Goal: Navigation & Orientation: Find specific page/section

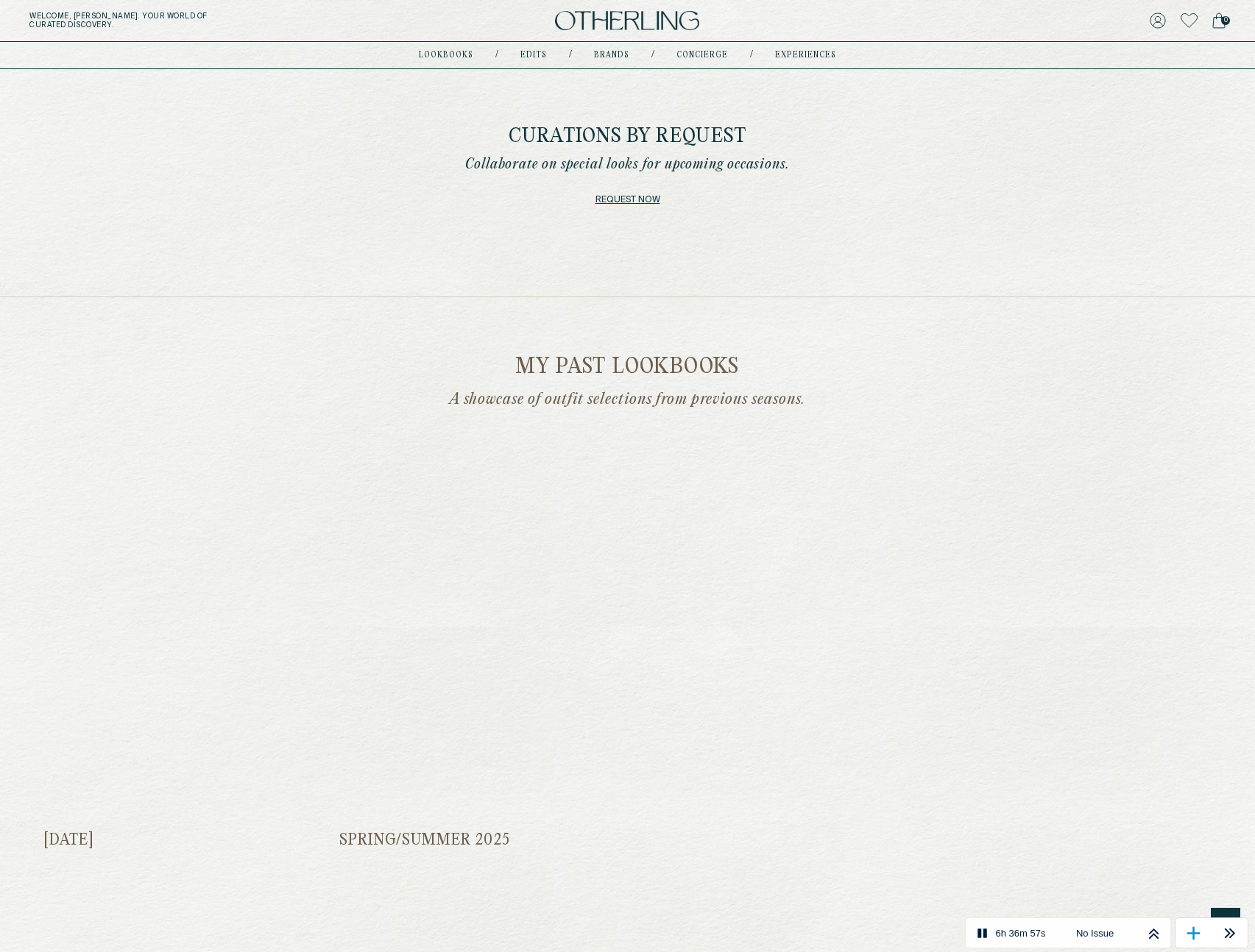
scroll to position [2089, 0]
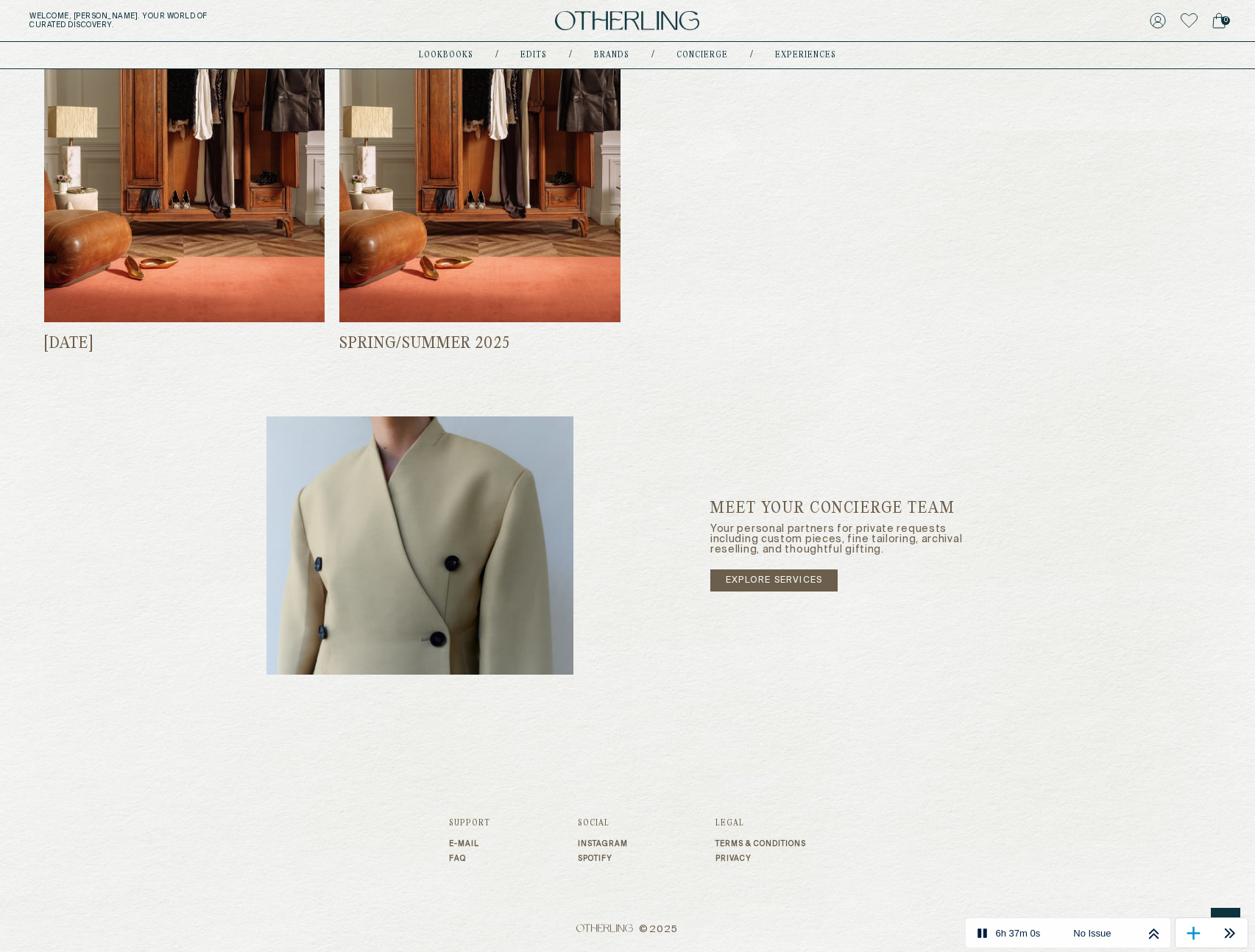
click at [784, 830] on div "Legal Terms & Conditions Privacy" at bounding box center [761, 841] width 91 height 44
click at [780, 846] on link "Terms & Conditions" at bounding box center [761, 844] width 91 height 9
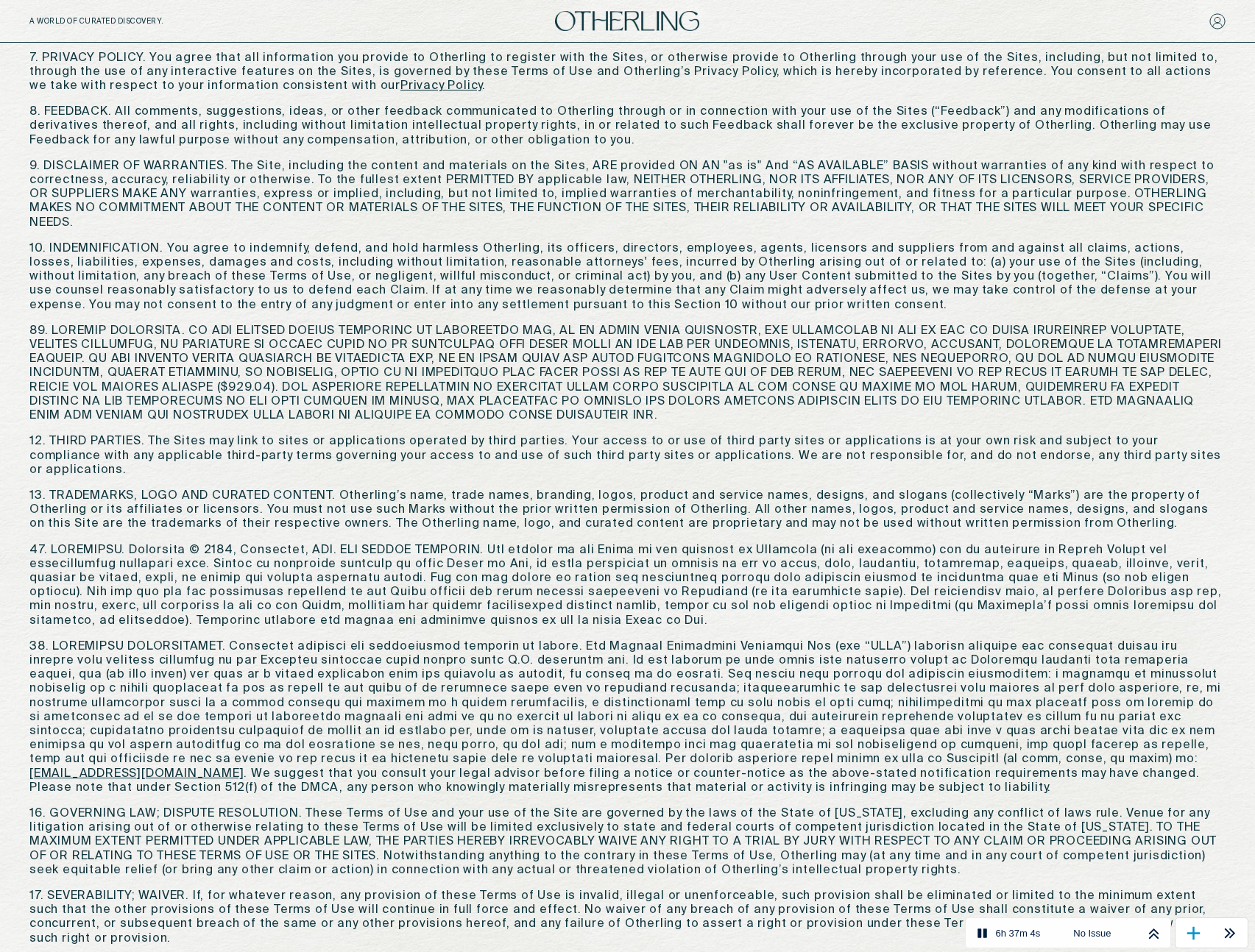
scroll to position [1528, 0]
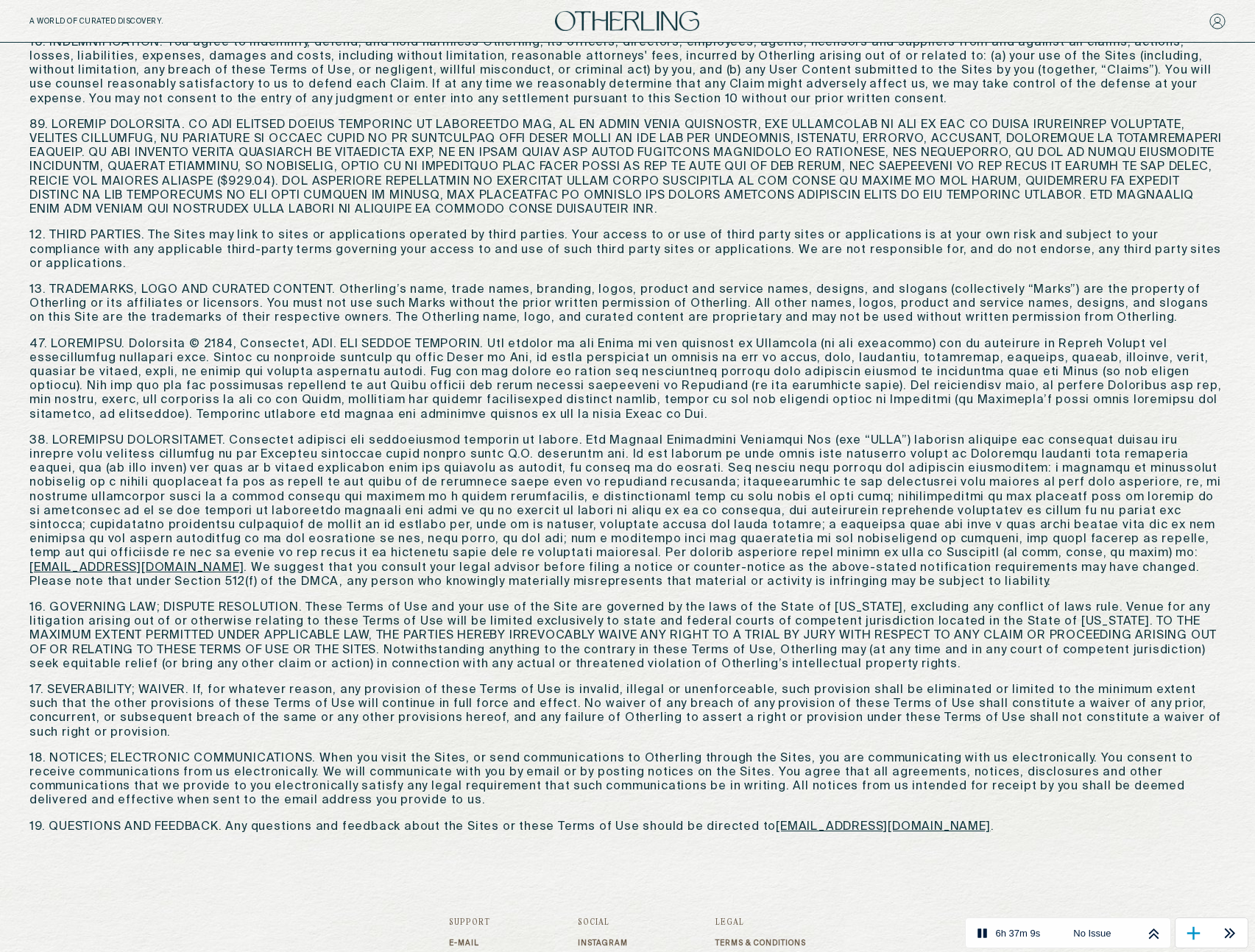
click at [739, 951] on link "Privacy" at bounding box center [761, 958] width 91 height 9
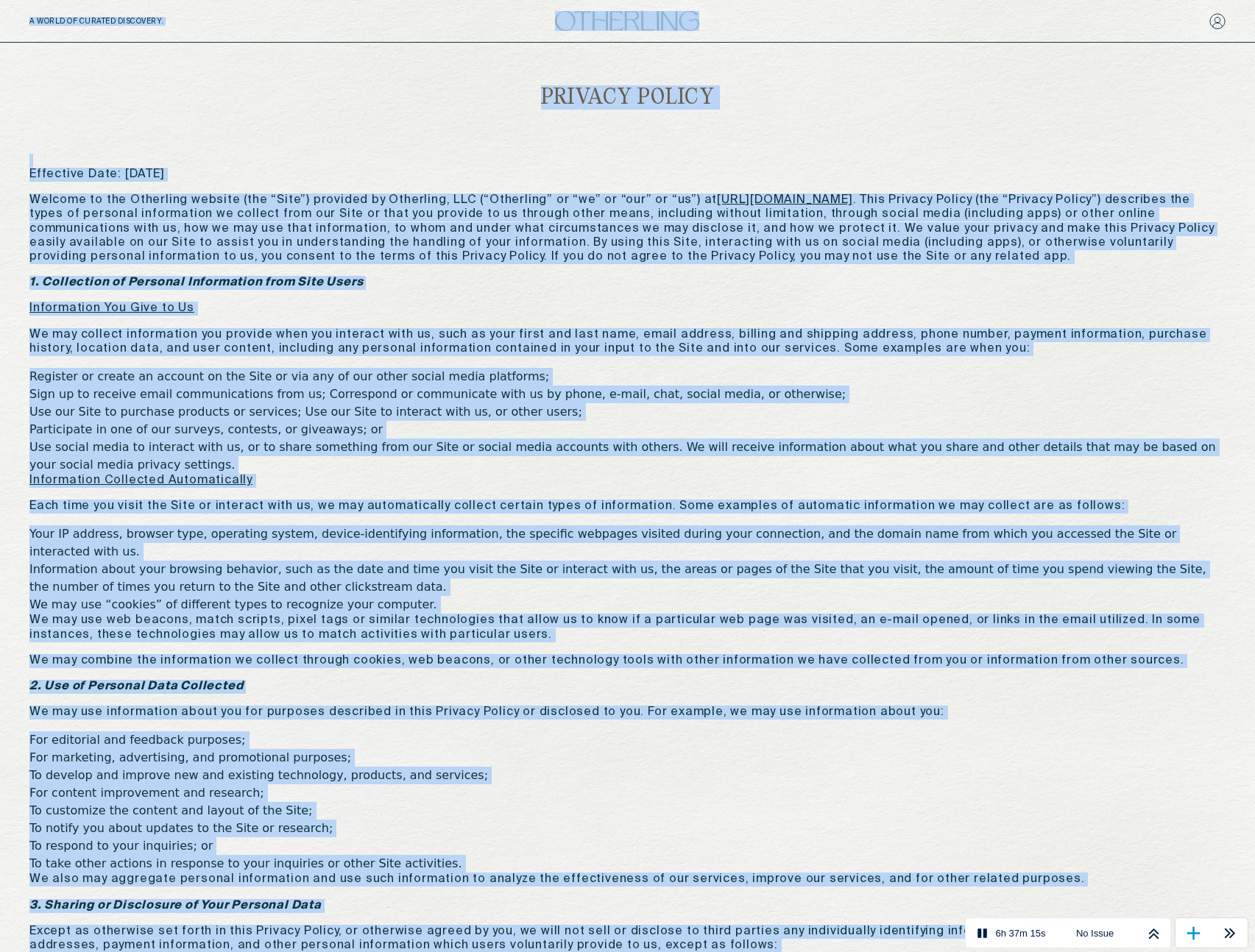
drag, startPoint x: 346, startPoint y: 583, endPoint x: 162, endPoint y: -31, distance: 641.0
click at [194, 178] on p "Effective Date: July 25, 2025" at bounding box center [627, 167] width 1196 height 28
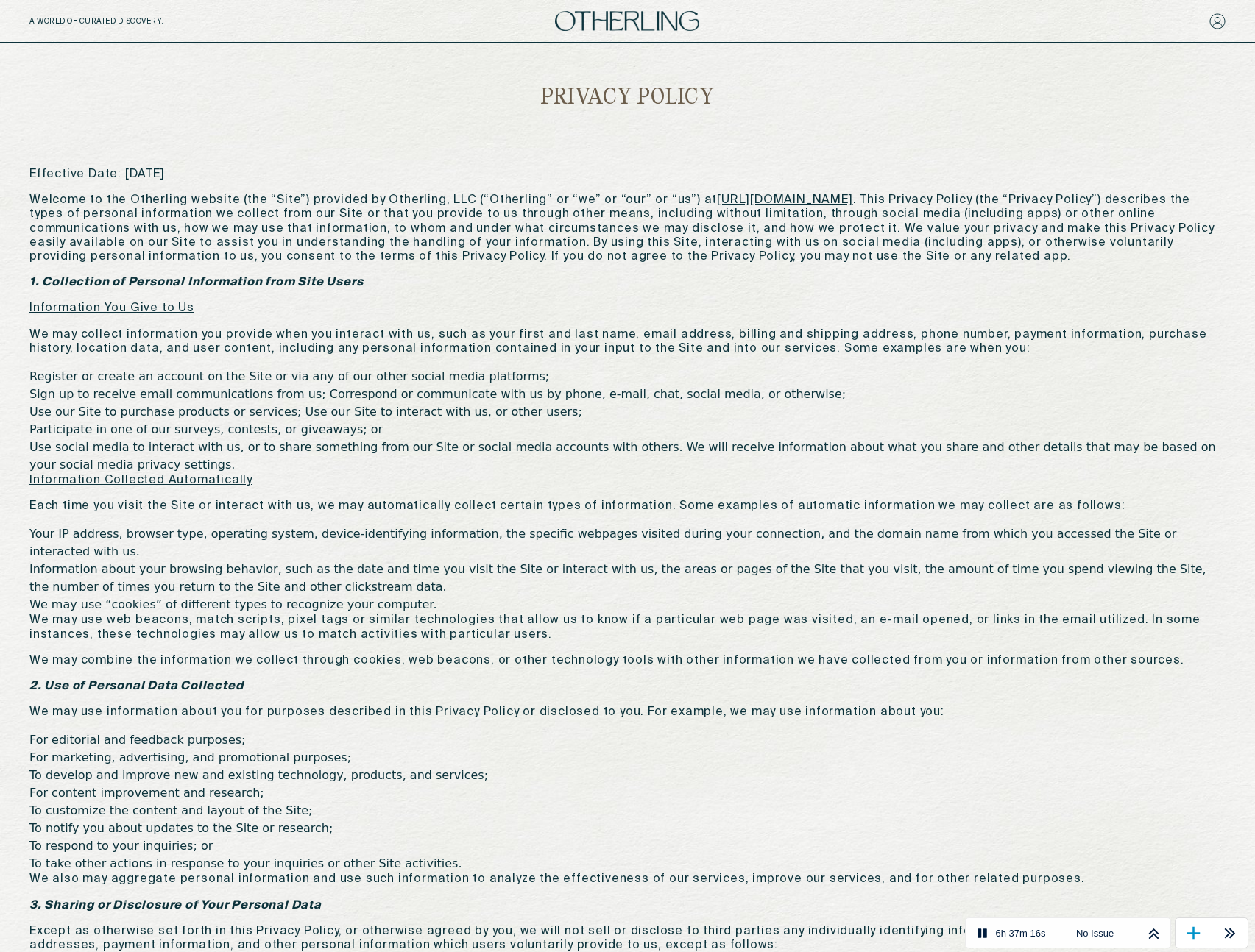
click at [654, 11] on img at bounding box center [627, 21] width 144 height 20
click at [654, 14] on img at bounding box center [627, 21] width 144 height 20
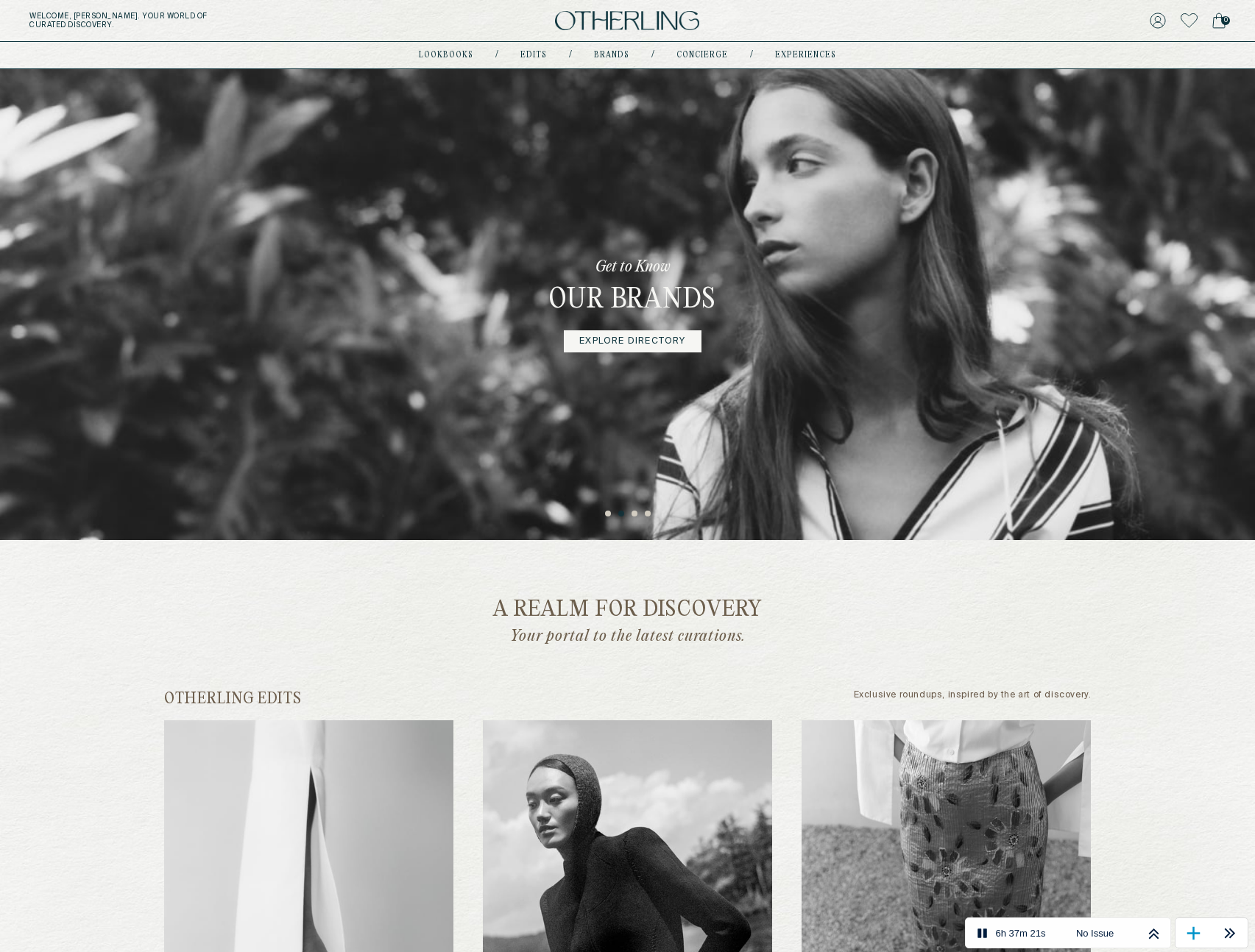
click at [706, 332] on div "Get to Know Our Brands Explore Directory" at bounding box center [633, 304] width 259 height 471
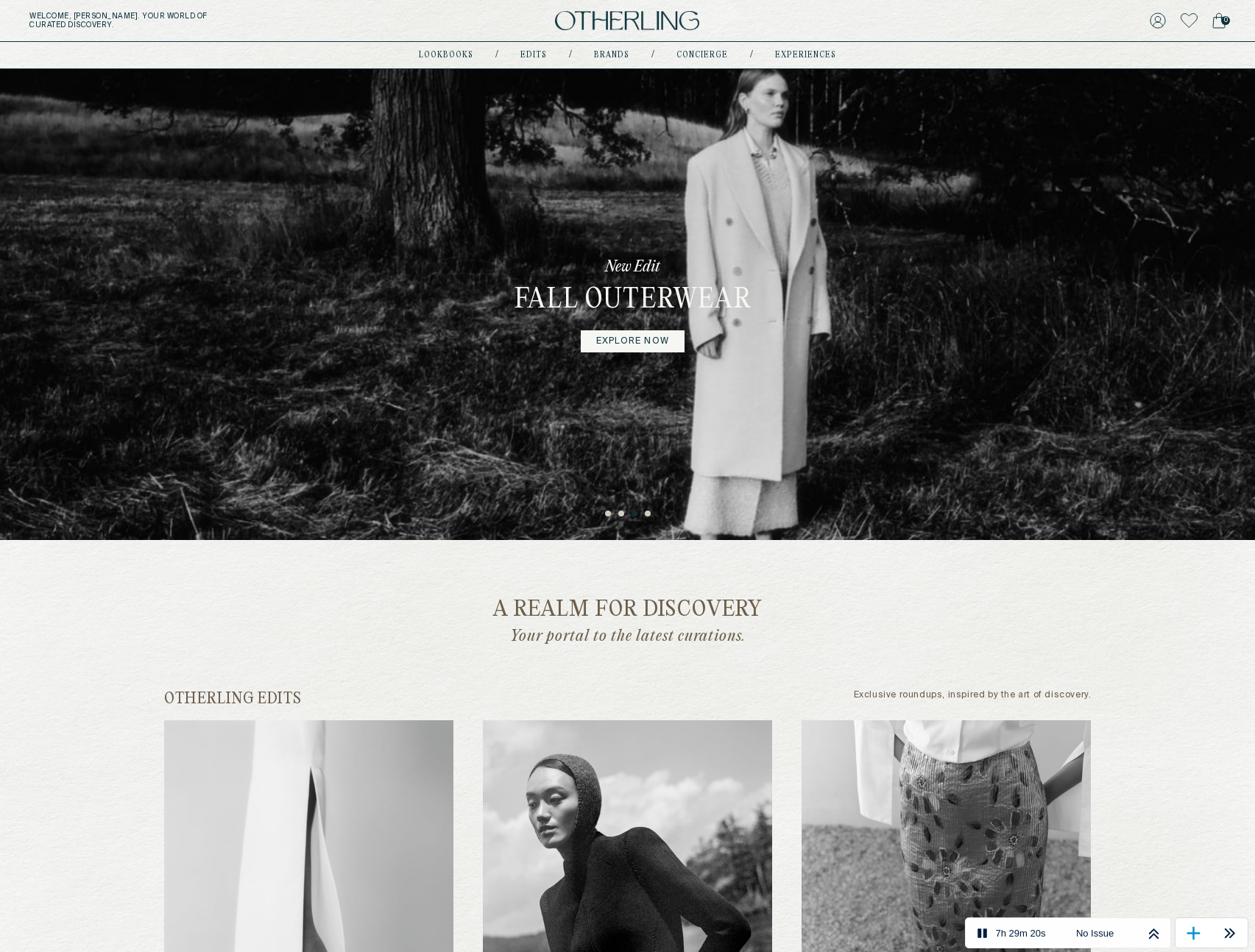
click at [609, 517] on button "1" at bounding box center [609, 514] width 8 height 8
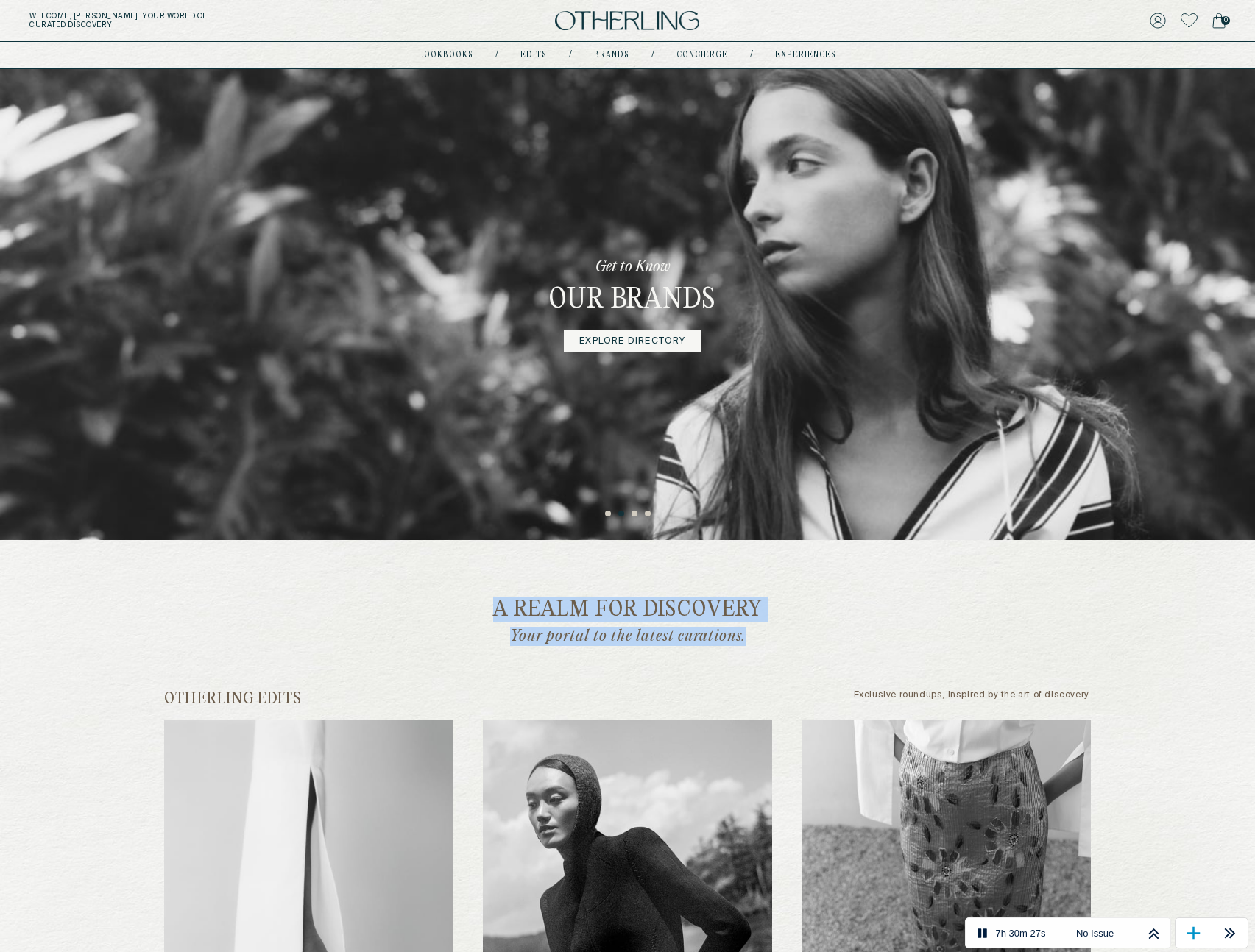
drag, startPoint x: 439, startPoint y: 588, endPoint x: 794, endPoint y: 633, distance: 357.8
click at [794, 633] on p "Your portal to the latest curations." at bounding box center [628, 636] width 390 height 19
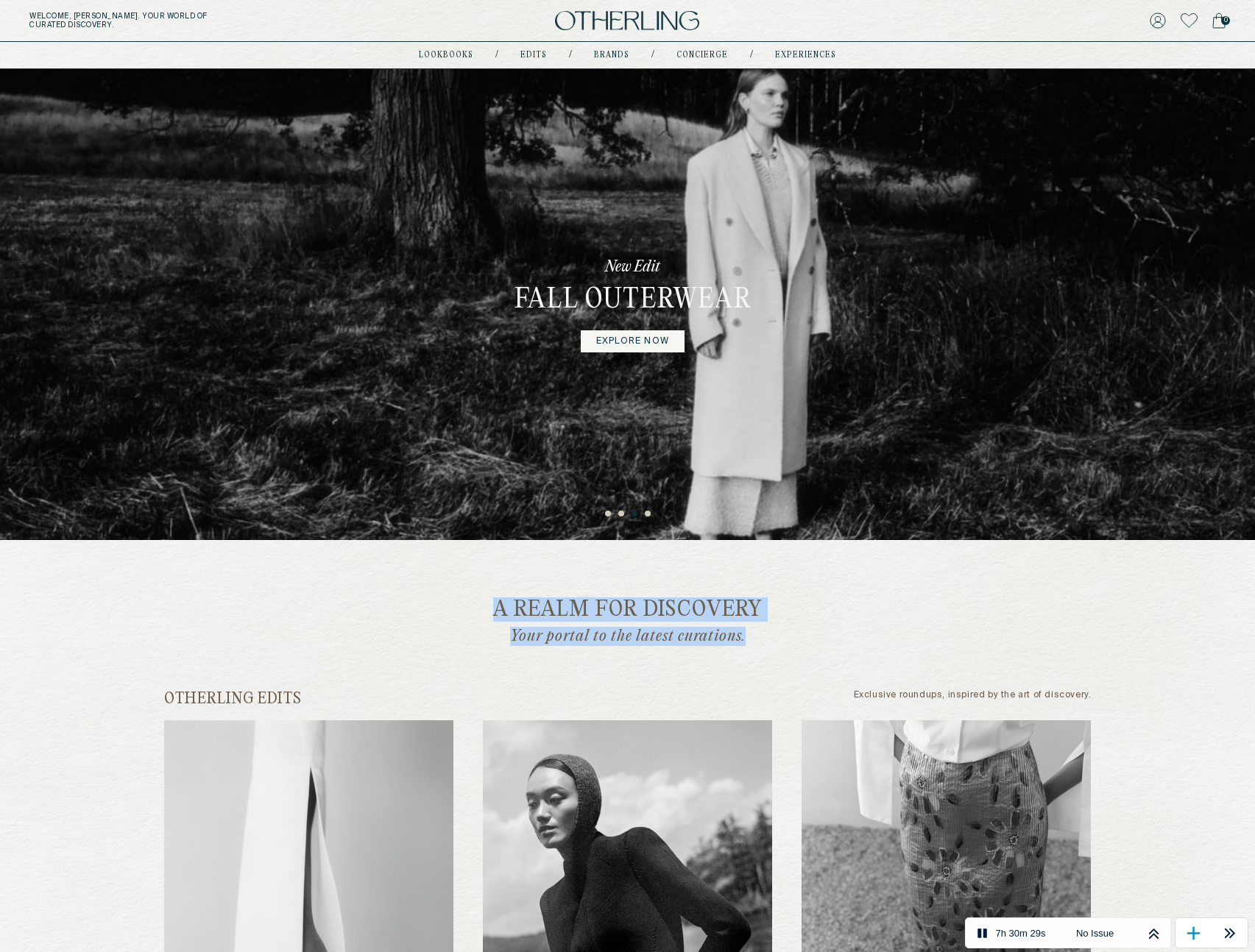
drag, startPoint x: 775, startPoint y: 637, endPoint x: 447, endPoint y: 585, distance: 332.1
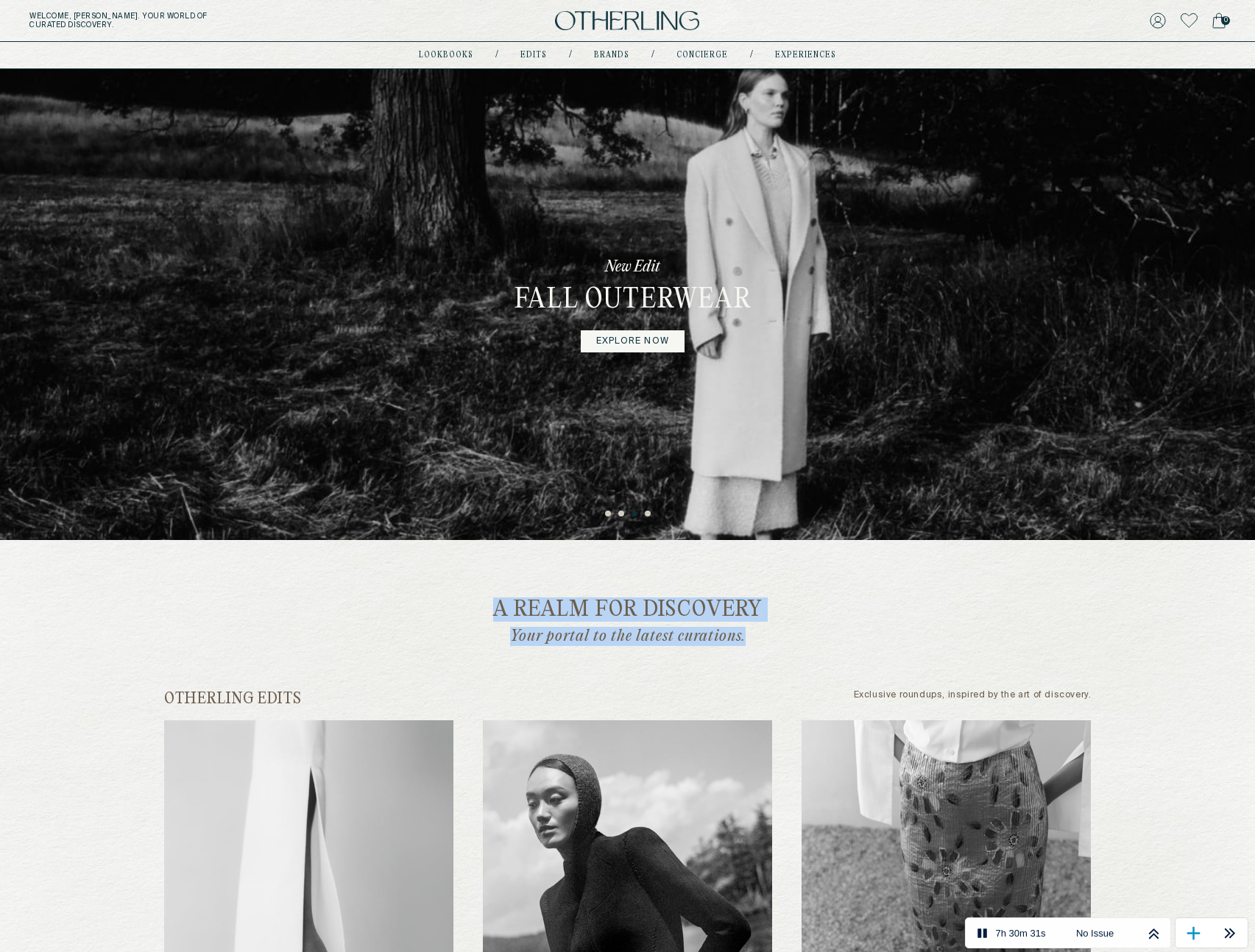
drag, startPoint x: 476, startPoint y: 572, endPoint x: 766, endPoint y: 635, distance: 296.8
click at [766, 635] on p "Your portal to the latest curations." at bounding box center [628, 636] width 390 height 19
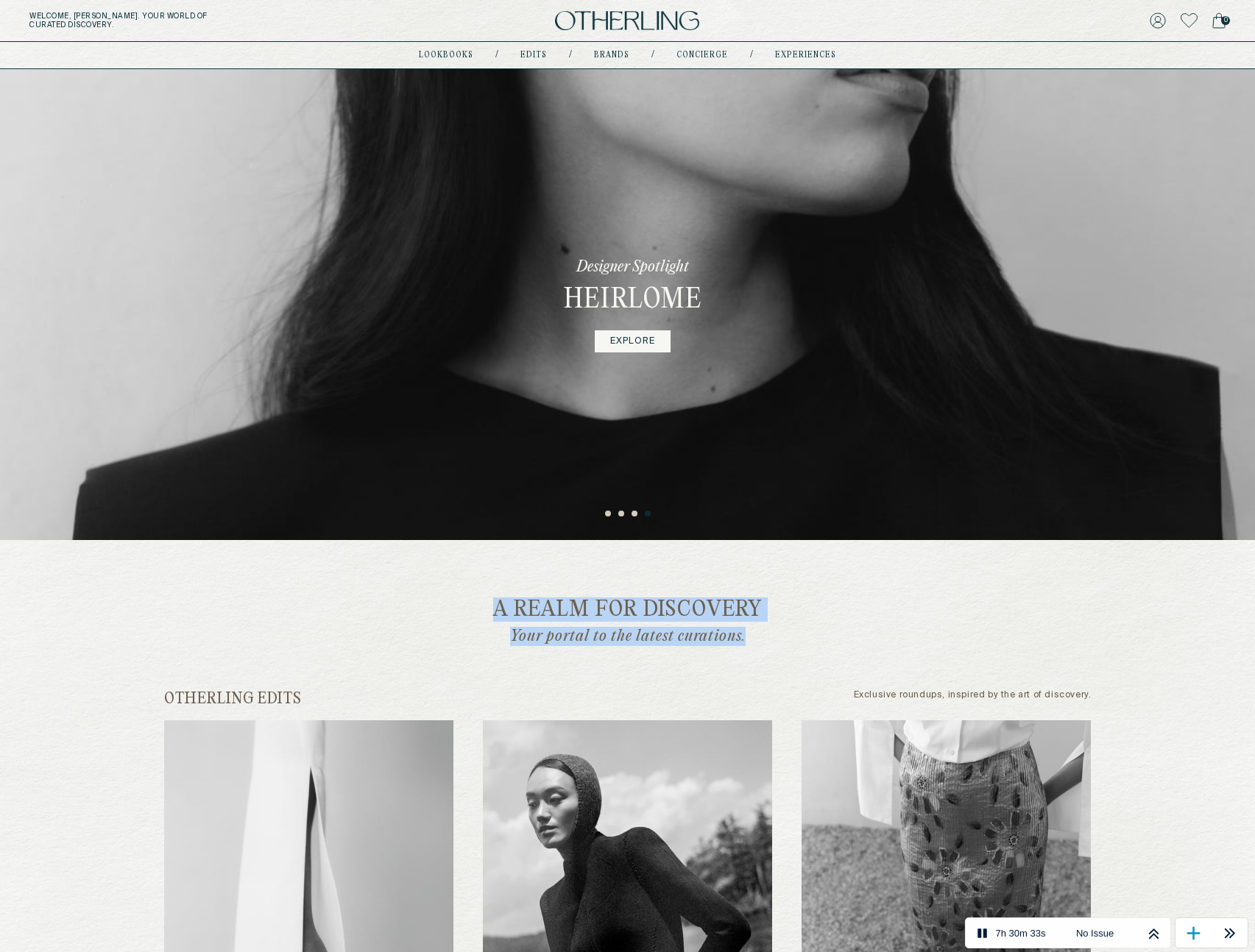
drag, startPoint x: 777, startPoint y: 640, endPoint x: 468, endPoint y: 615, distance: 310.0
click at [468, 615] on div "a realm for discovery Your portal to the latest curations." at bounding box center [628, 622] width 927 height 47
click at [468, 615] on h2 "a realm for discovery" at bounding box center [628, 610] width 904 height 23
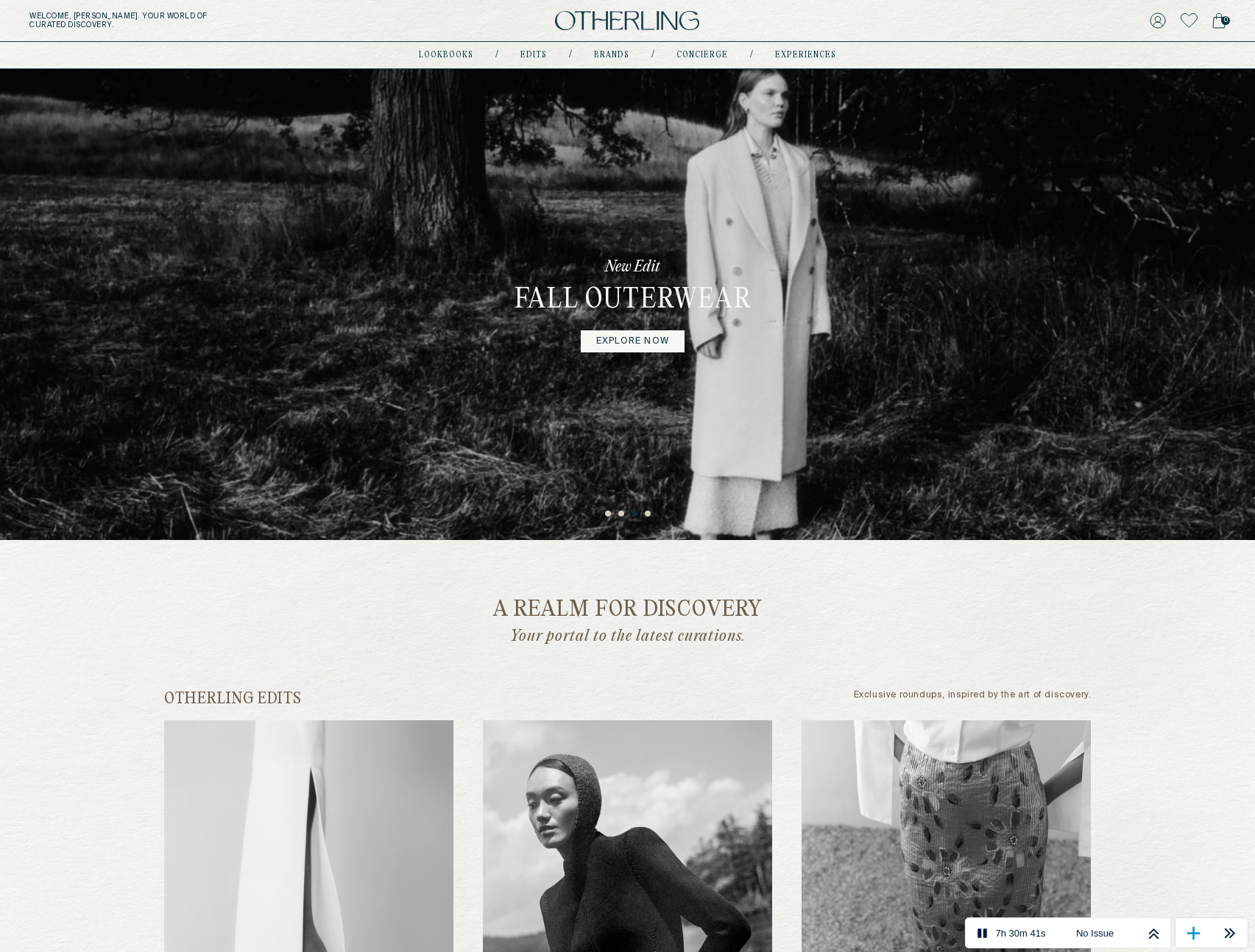
click at [468, 615] on h2 "a realm for discovery" at bounding box center [628, 610] width 904 height 23
drag, startPoint x: 464, startPoint y: 591, endPoint x: 842, endPoint y: 640, distance: 381.2
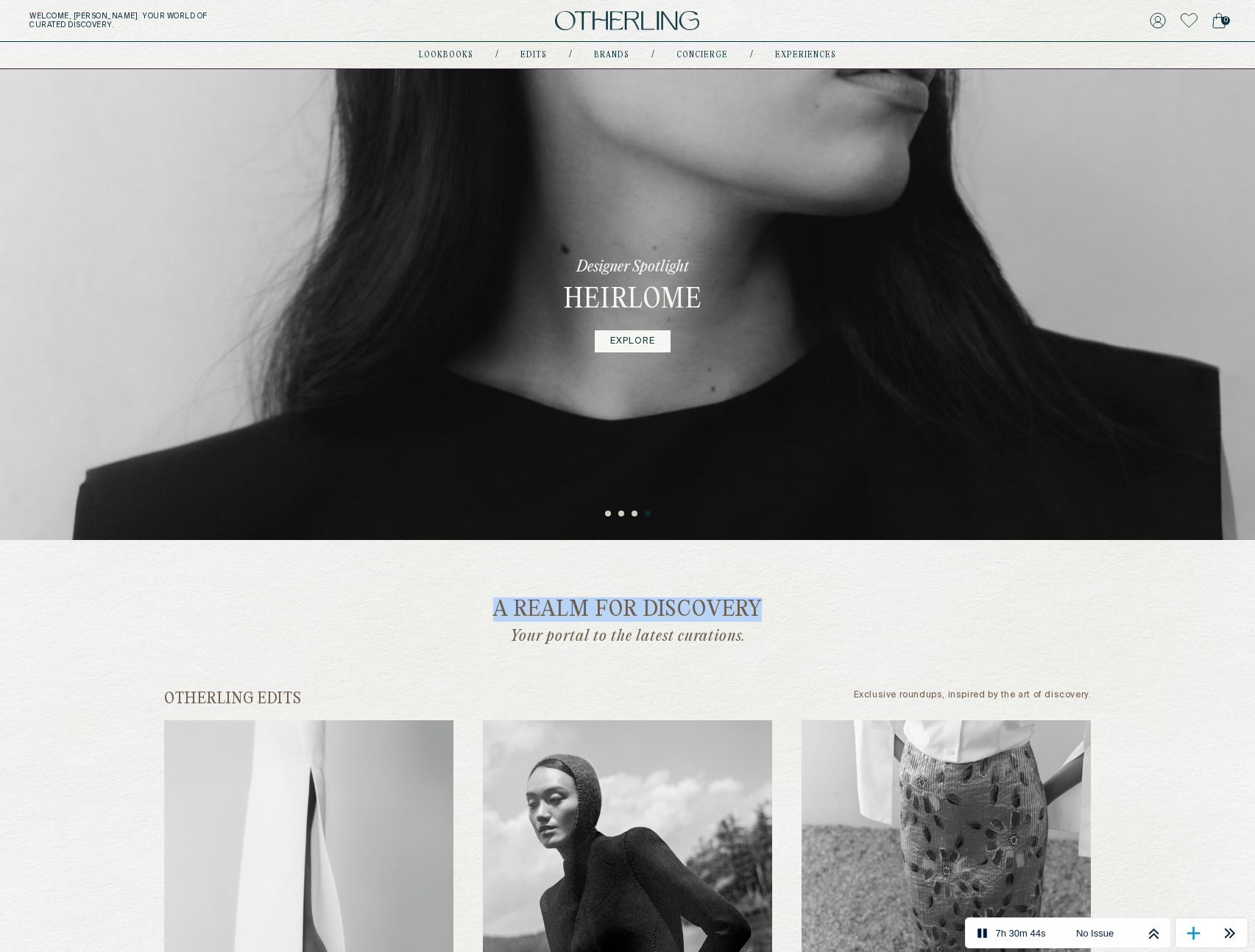
click at [843, 640] on div "a realm for discovery Your portal to the latest curations." at bounding box center [628, 622] width 927 height 47
drag, startPoint x: 843, startPoint y: 640, endPoint x: 429, endPoint y: 615, distance: 414.8
click at [430, 615] on div "a realm for discovery Your portal to the latest curations." at bounding box center [628, 622] width 927 height 47
click at [427, 615] on h2 "a realm for discovery" at bounding box center [628, 610] width 904 height 23
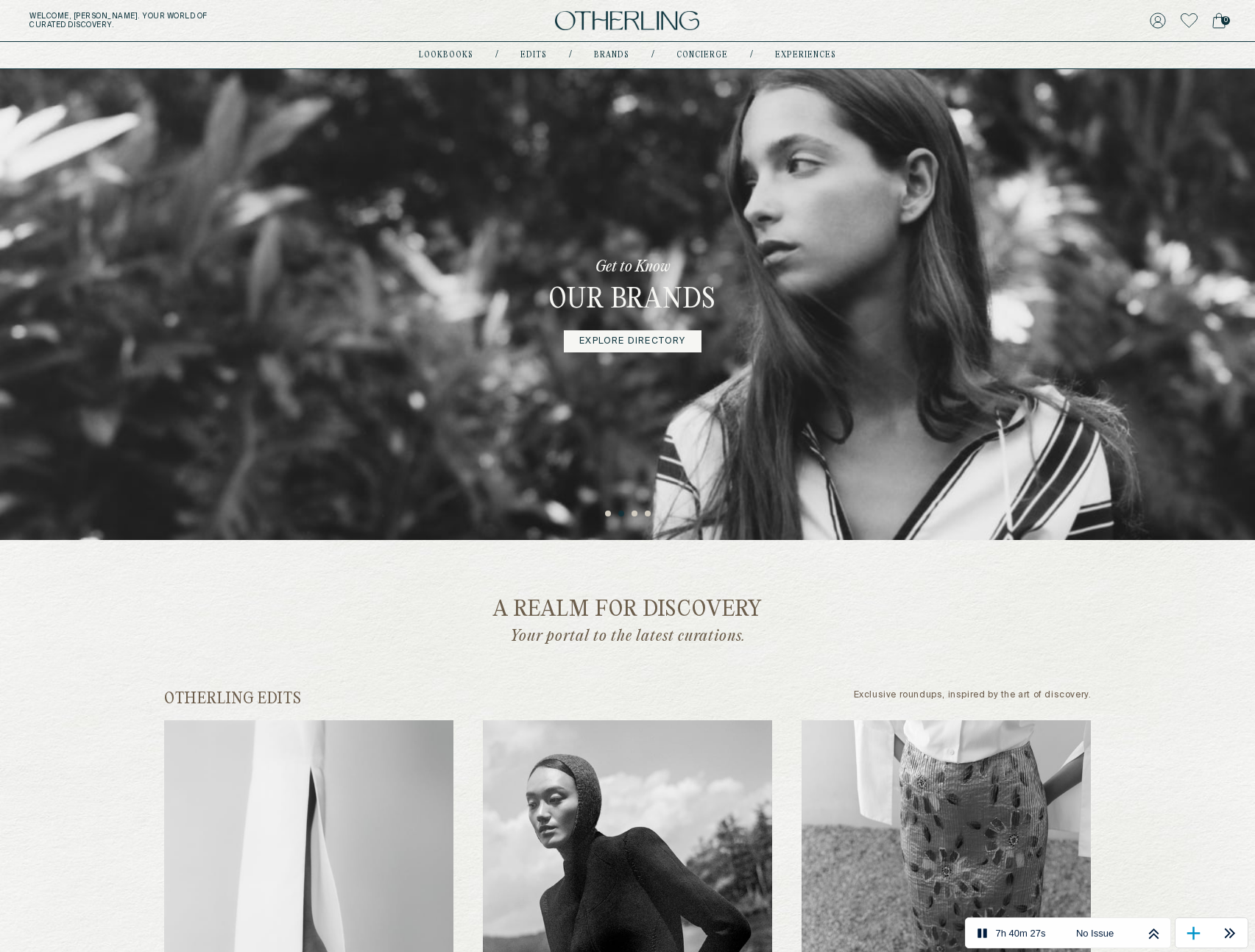
drag, startPoint x: 1180, startPoint y: 783, endPoint x: 1044, endPoint y: 864, distance: 158.3
click at [928, 934] on icon at bounding box center [982, 933] width 18 height 18
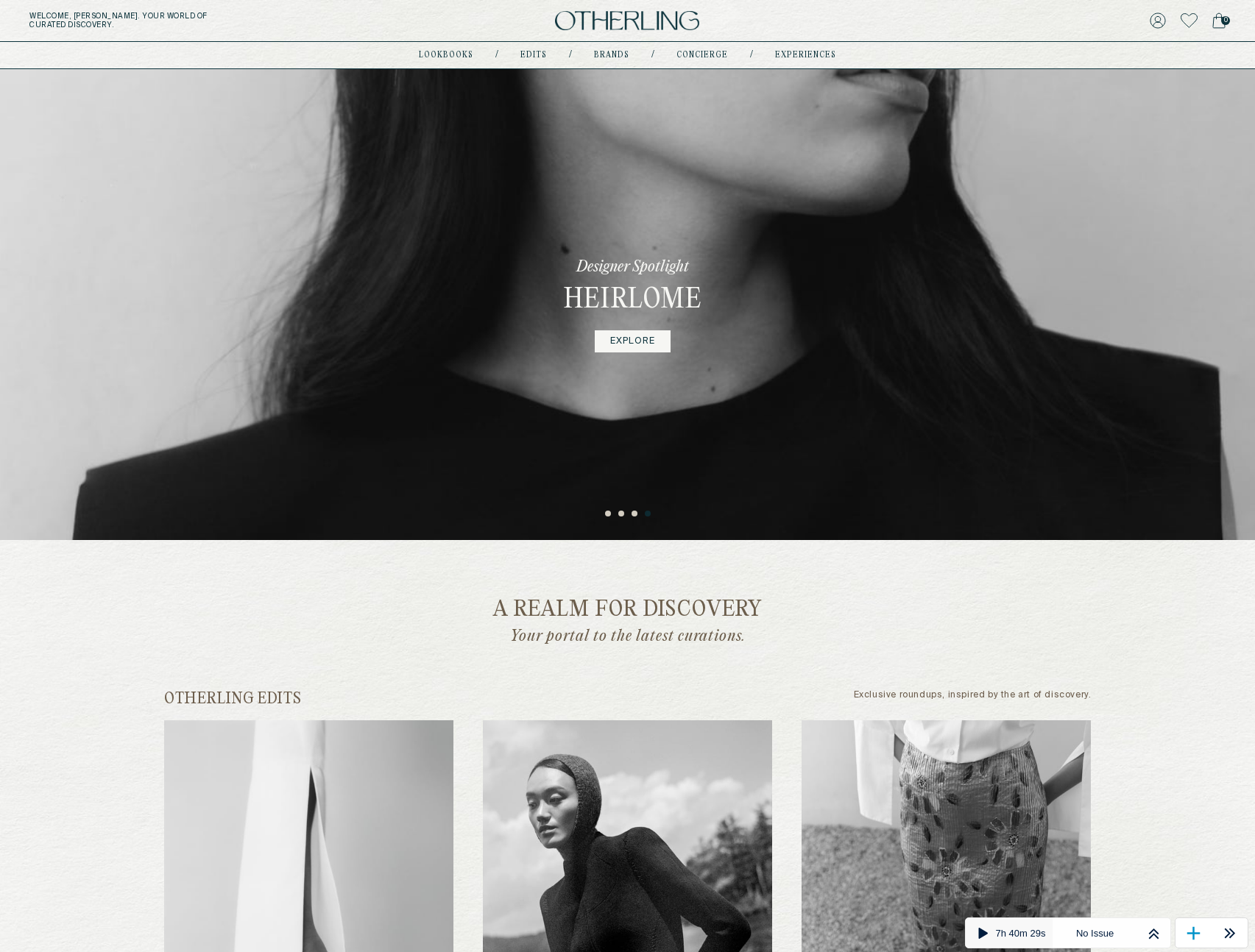
click at [928, 940] on icon at bounding box center [982, 933] width 18 height 18
click at [420, 622] on div "a realm for discovery Your portal to the latest curations." at bounding box center [628, 622] width 927 height 47
